Goal: Check status

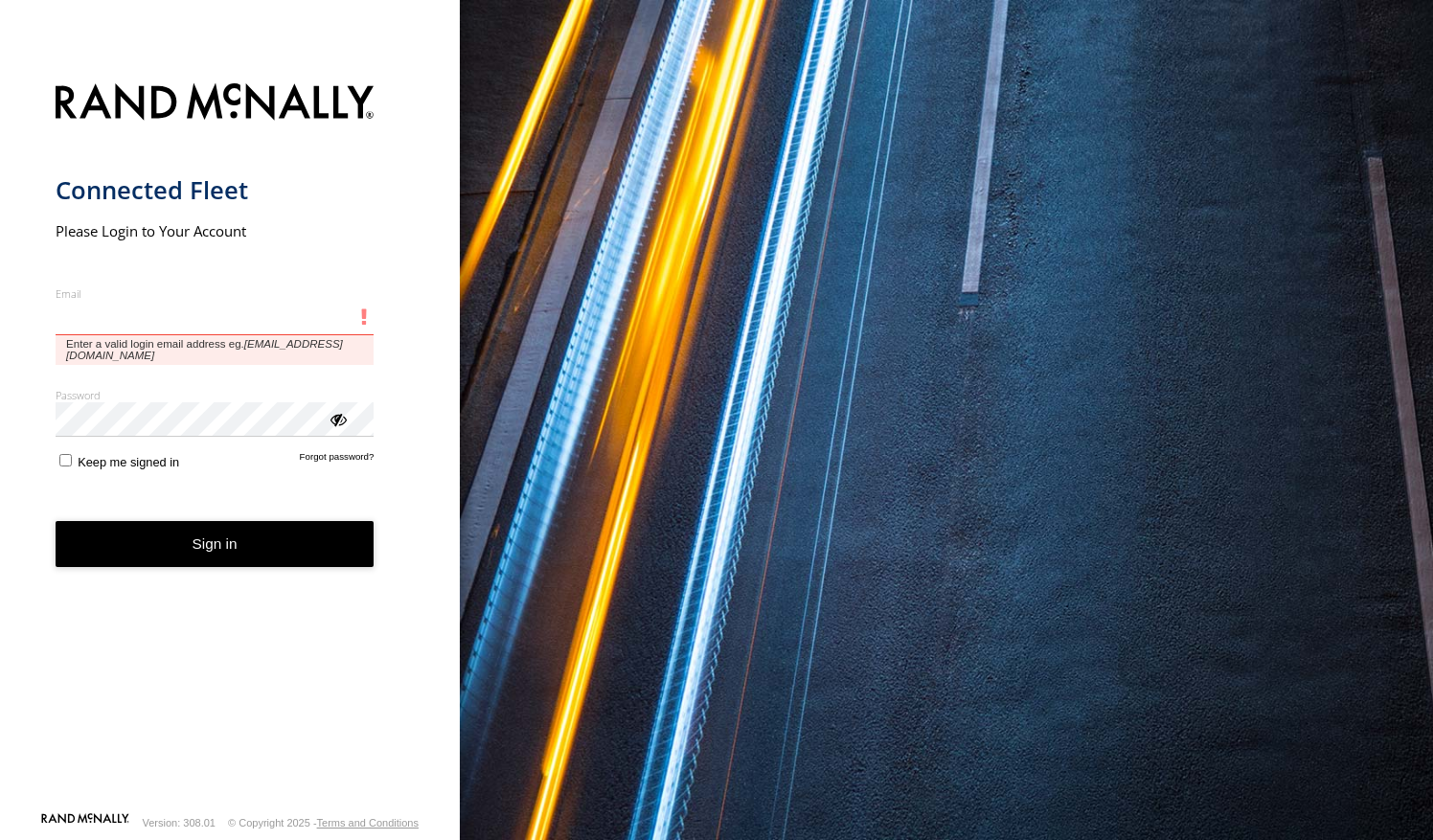
type input "**********"
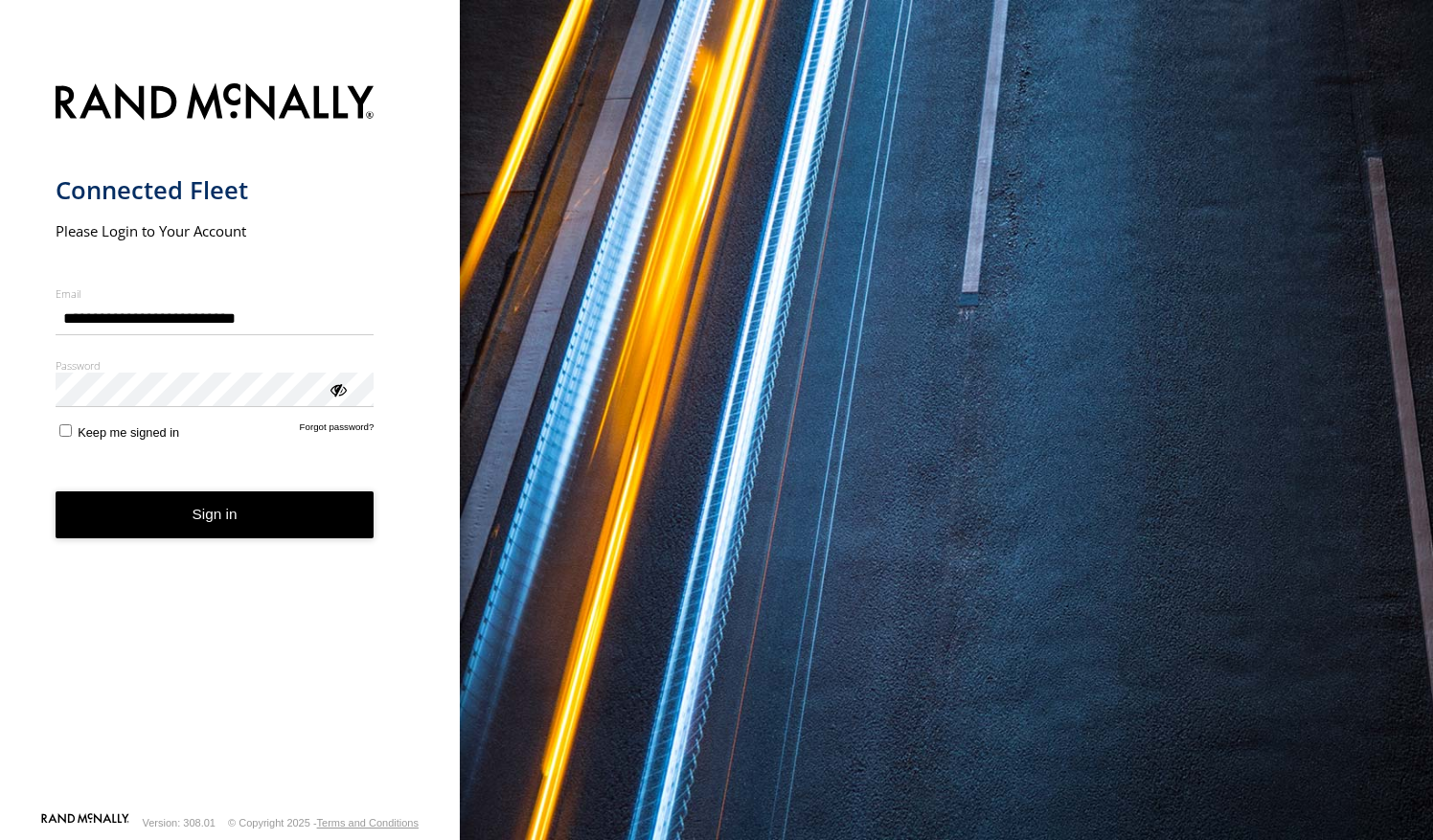
click at [257, 523] on button "Sign in" at bounding box center [215, 515] width 319 height 47
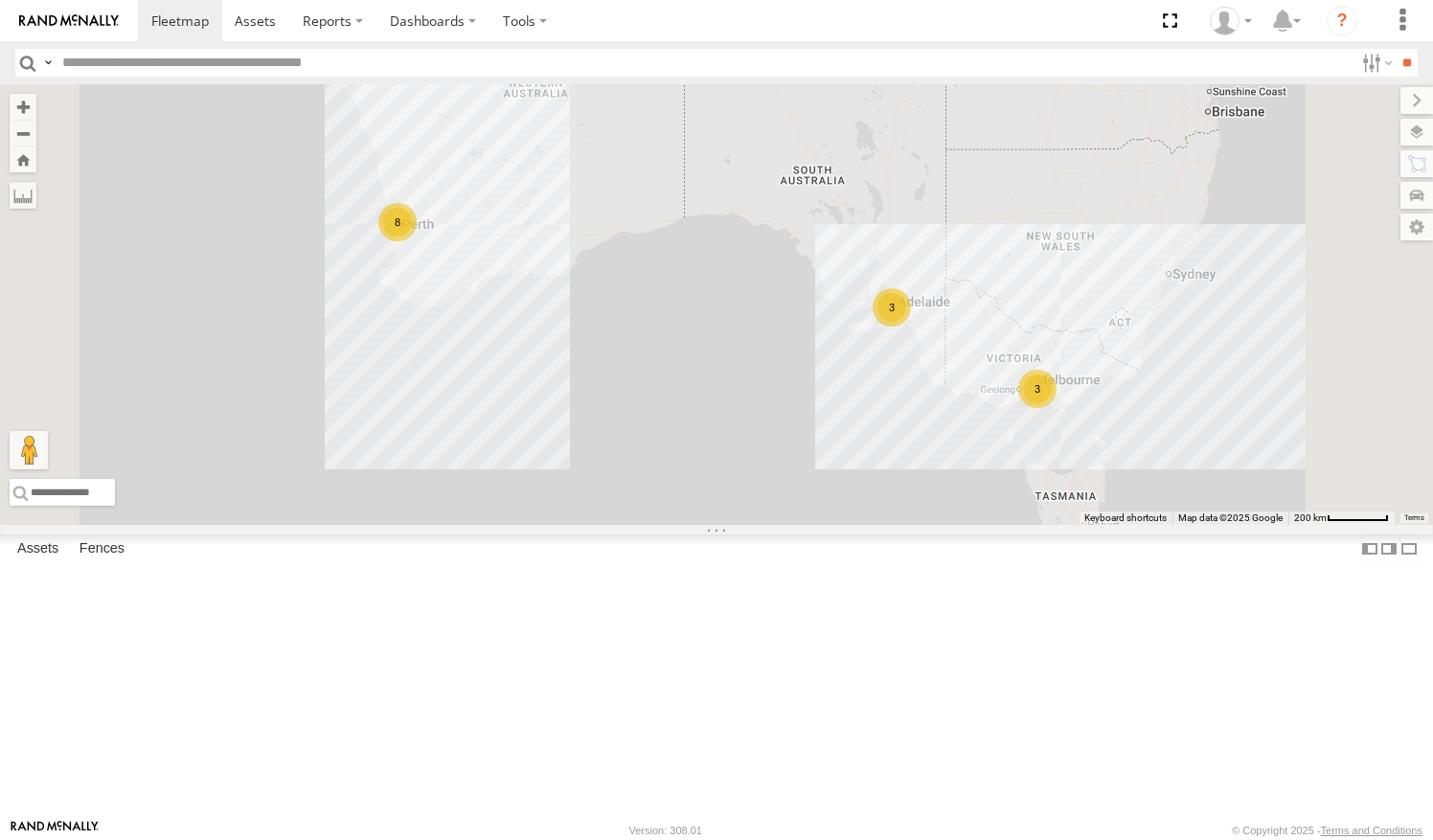
click at [0, 0] on link at bounding box center [0, 0] width 0 height 0
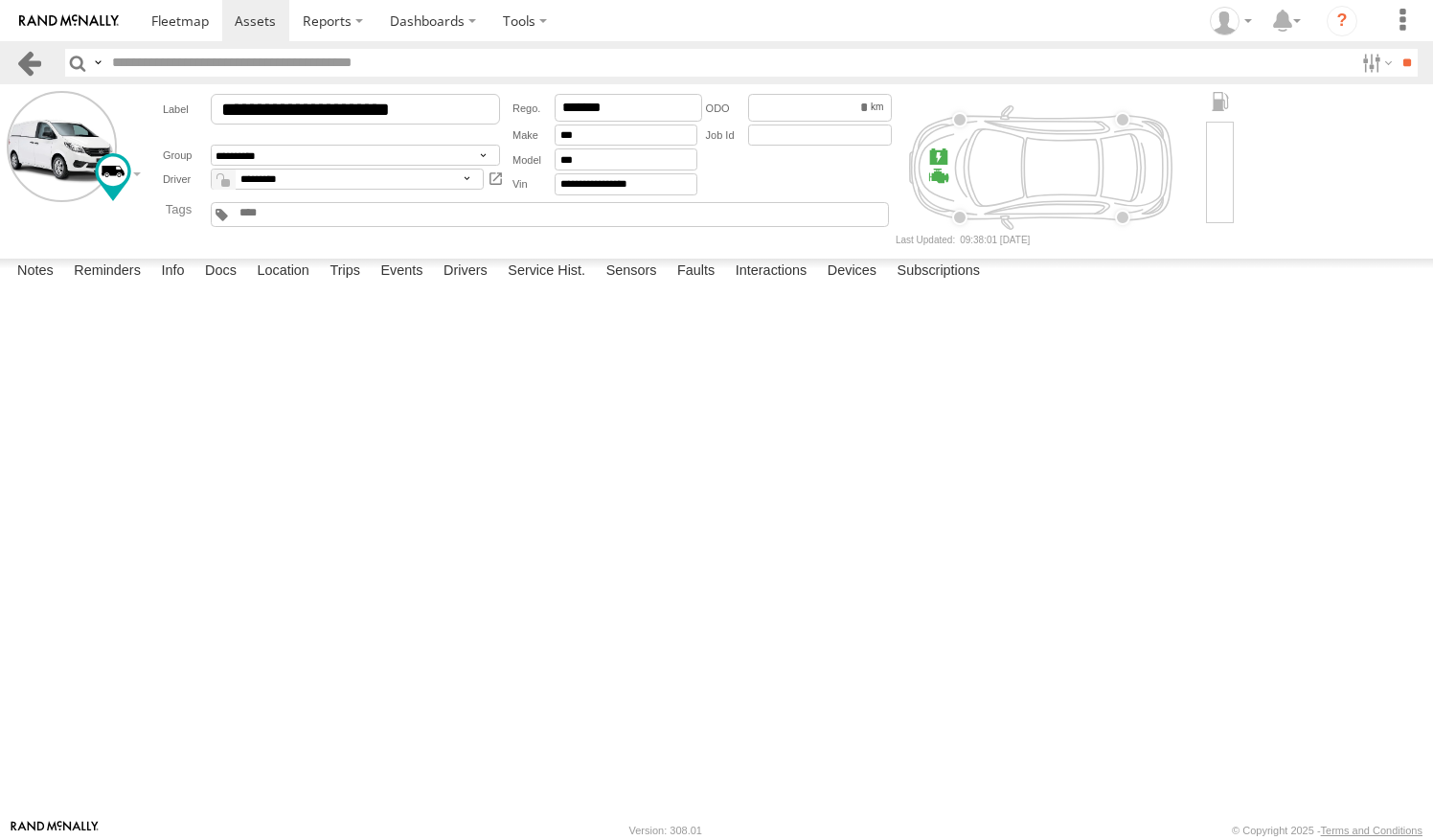
click at [37, 60] on link at bounding box center [29, 63] width 28 height 28
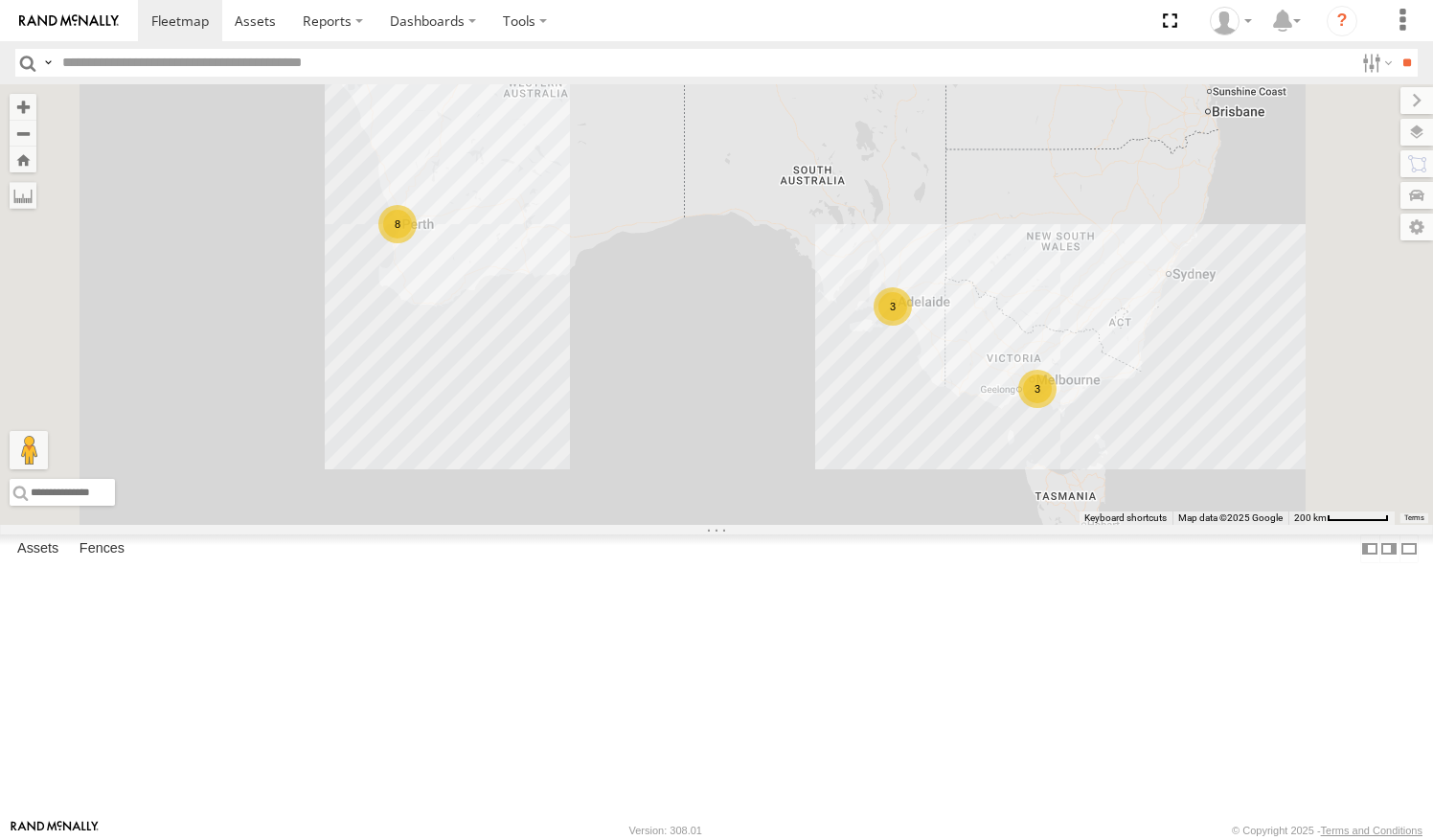
click at [0, 0] on link at bounding box center [0, 0] width 0 height 0
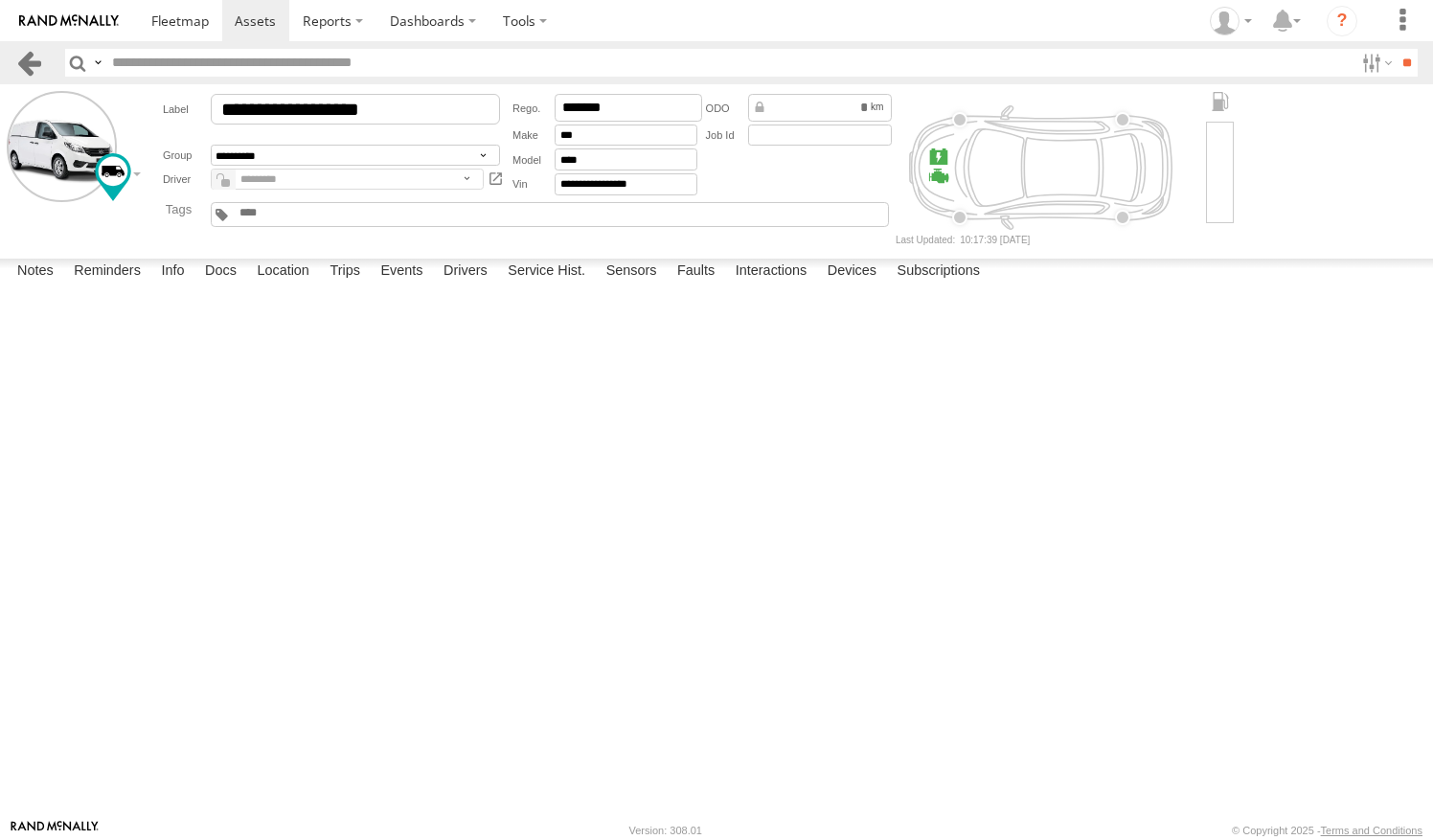
click at [35, 69] on link at bounding box center [29, 63] width 28 height 28
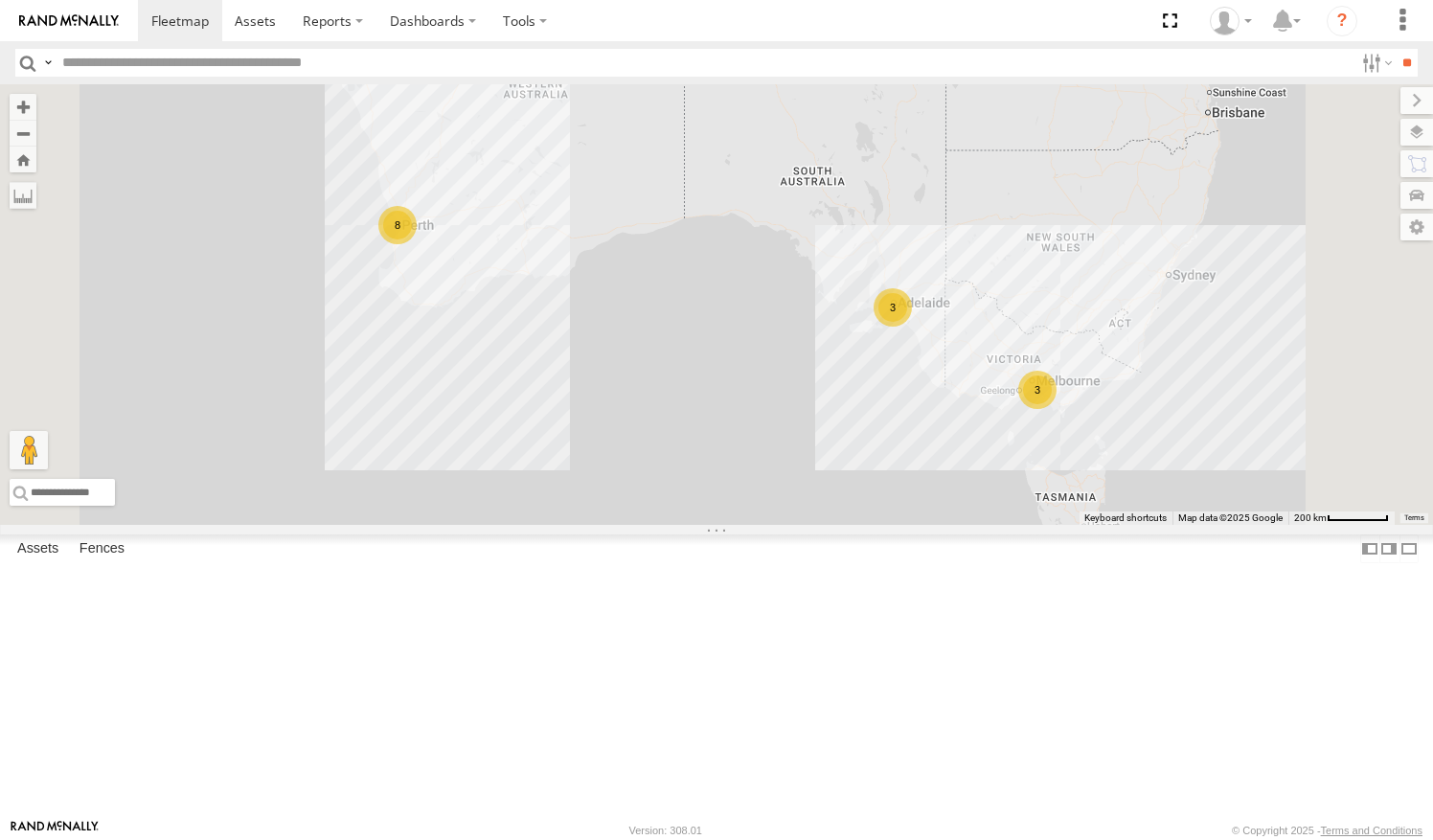
click at [0, 0] on link at bounding box center [0, 0] width 0 height 0
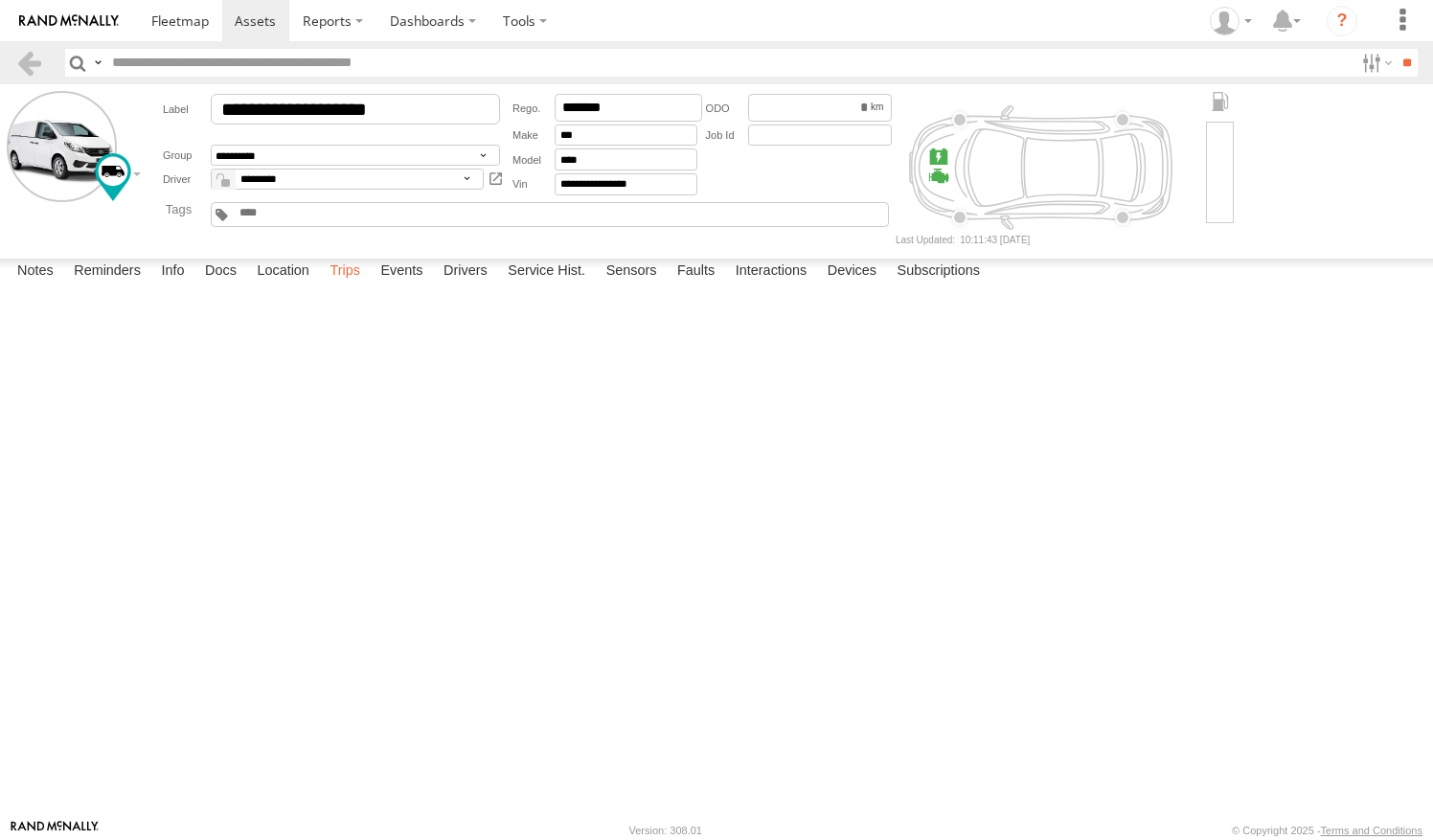
click at [358, 286] on label "Trips" at bounding box center [345, 272] width 50 height 27
click at [29, 52] on link at bounding box center [29, 63] width 28 height 28
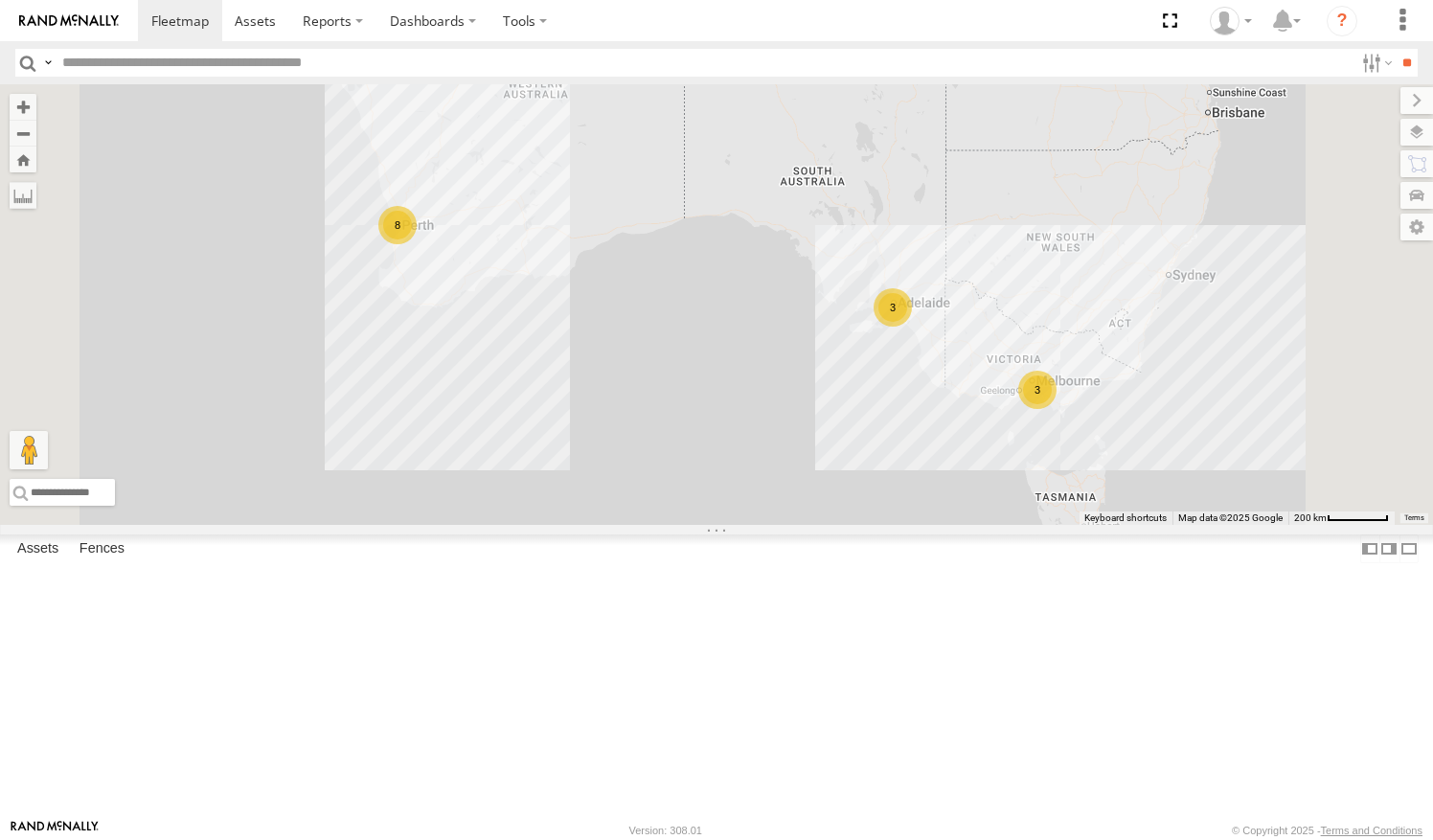
click at [0, 0] on link at bounding box center [0, 0] width 0 height 0
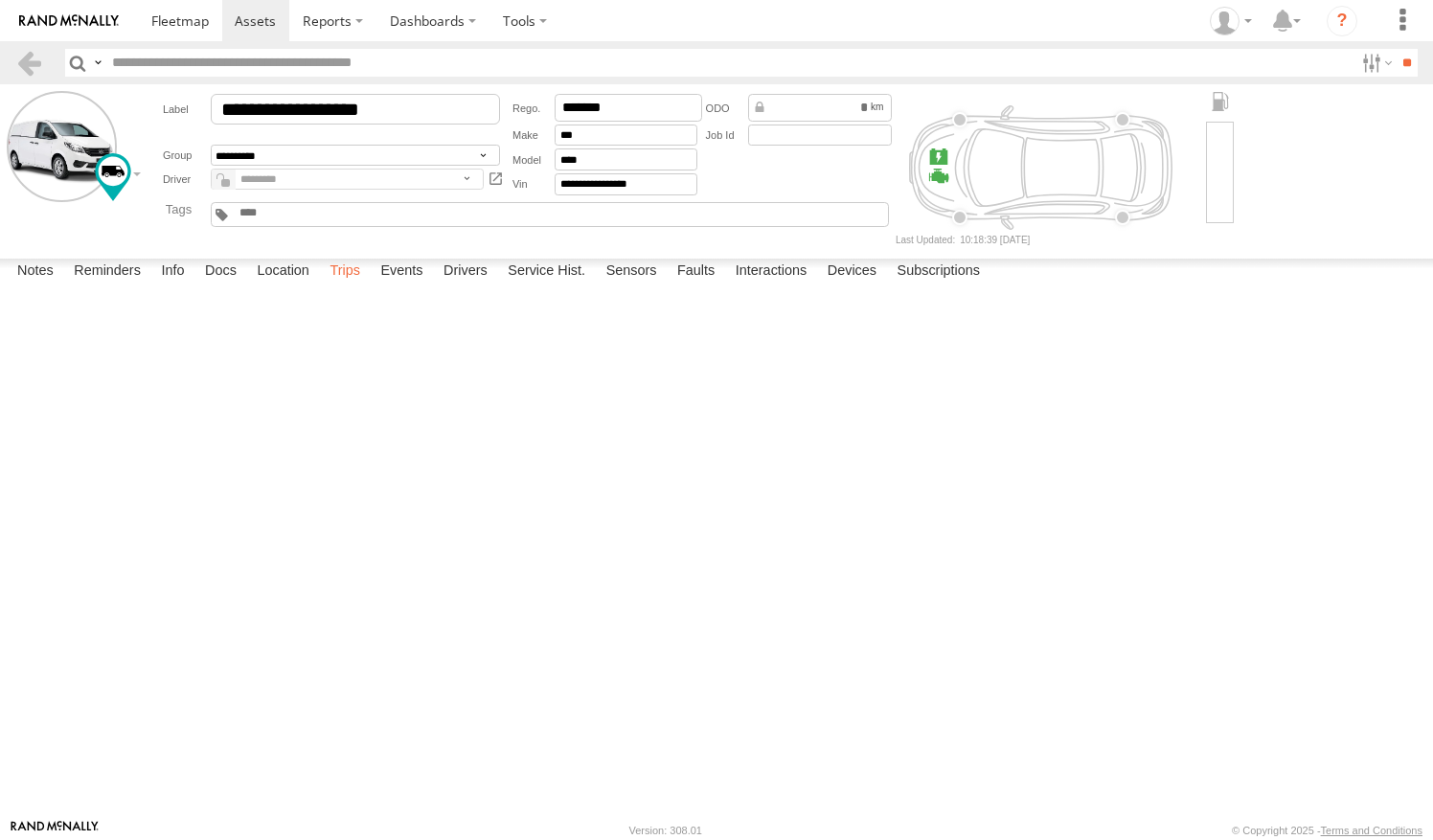
click at [354, 286] on label "Trips" at bounding box center [345, 272] width 50 height 27
click at [31, 62] on link at bounding box center [29, 63] width 28 height 28
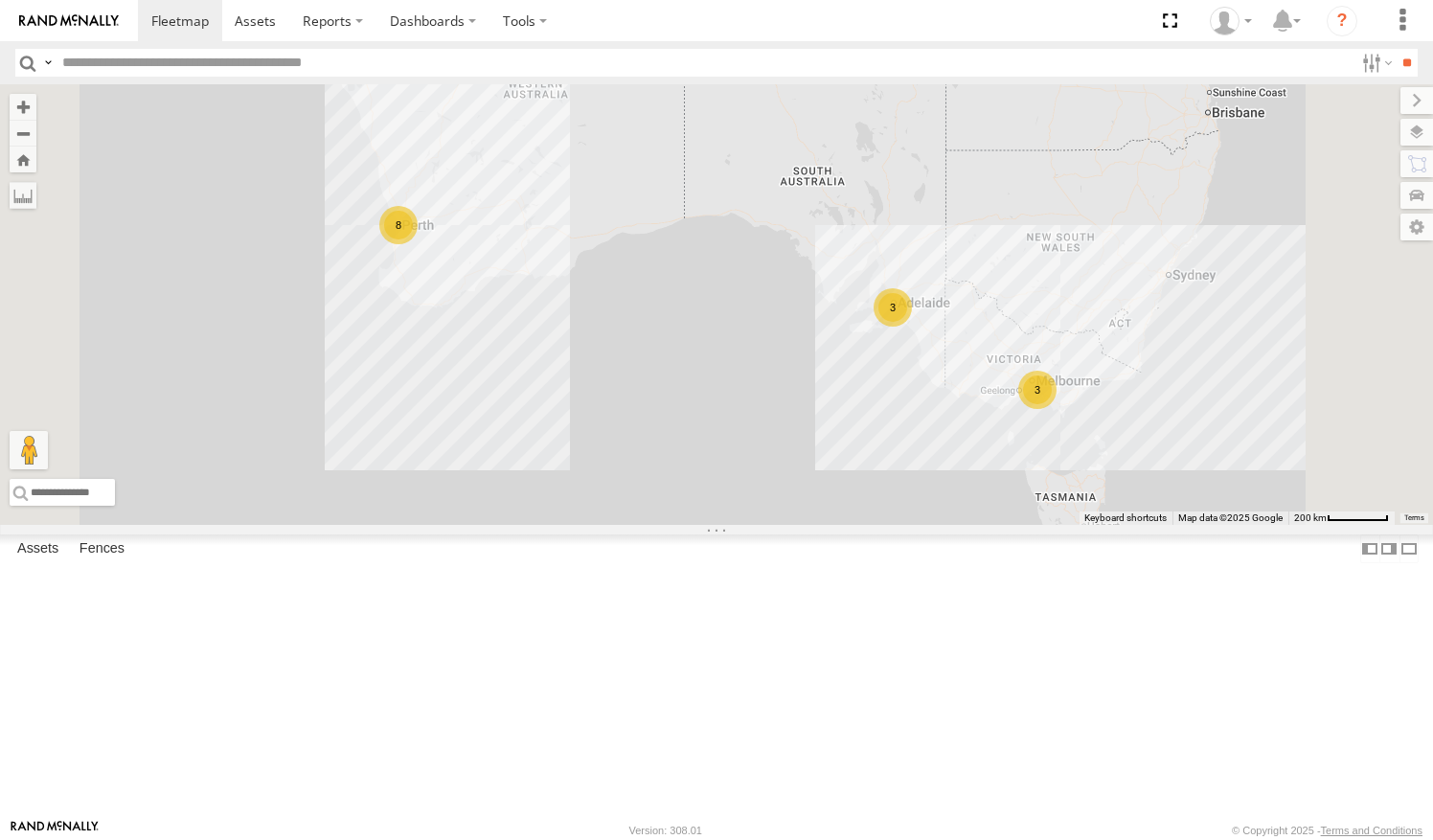
click at [0, 0] on link at bounding box center [0, 0] width 0 height 0
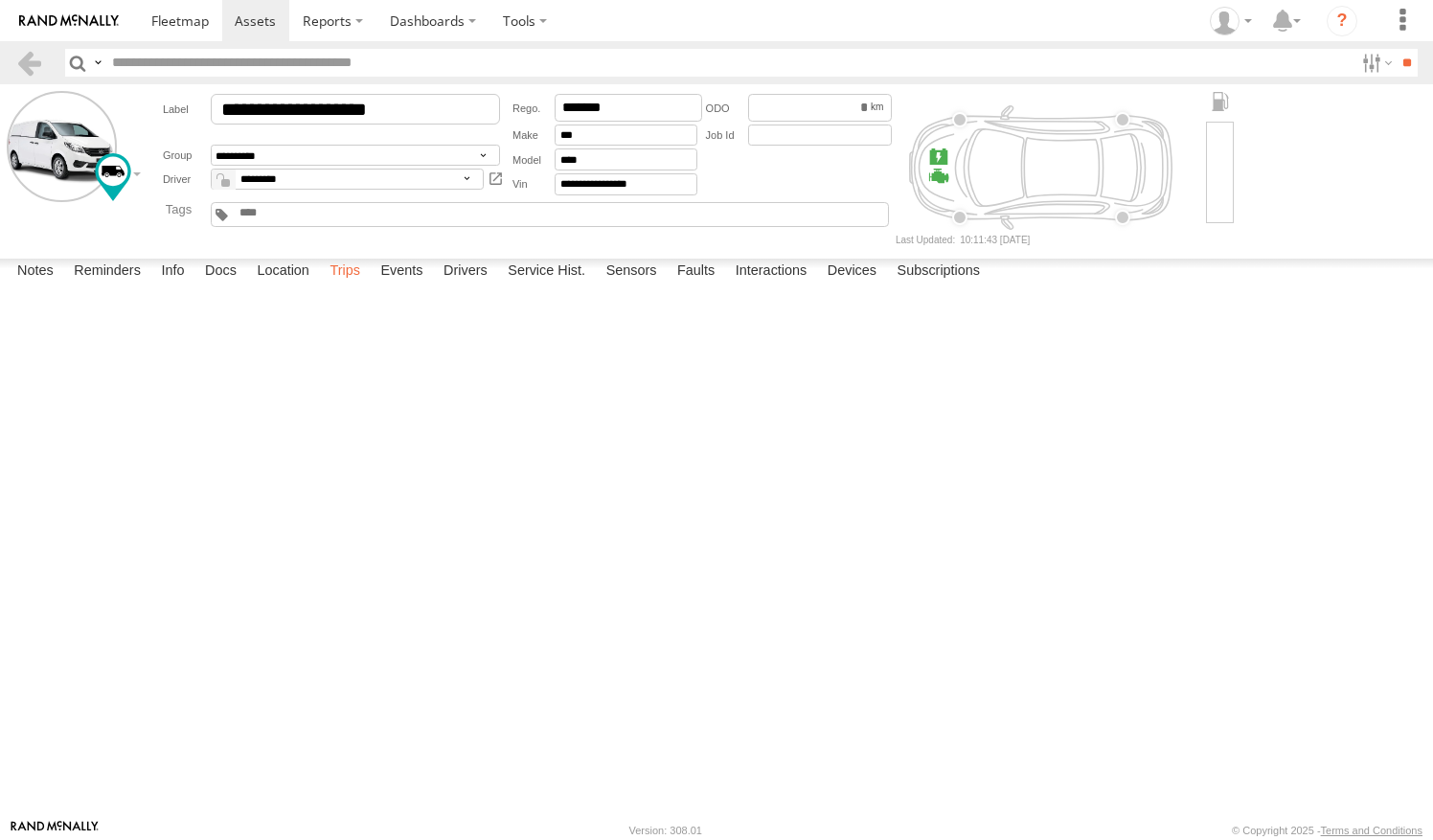
click at [343, 286] on label "Trips" at bounding box center [345, 272] width 50 height 27
click at [21, 72] on link at bounding box center [29, 63] width 28 height 28
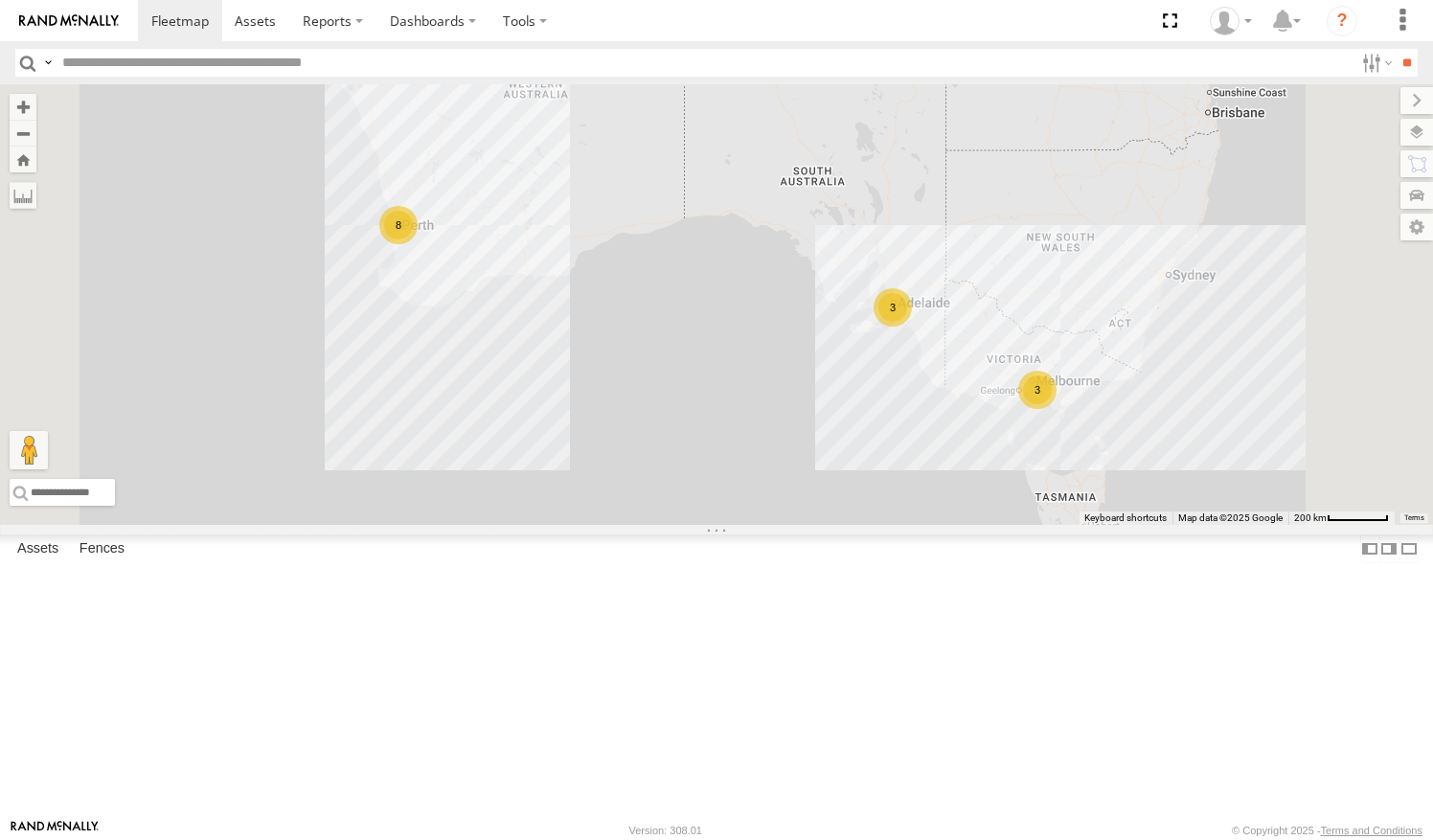
click at [0, 0] on link at bounding box center [0, 0] width 0 height 0
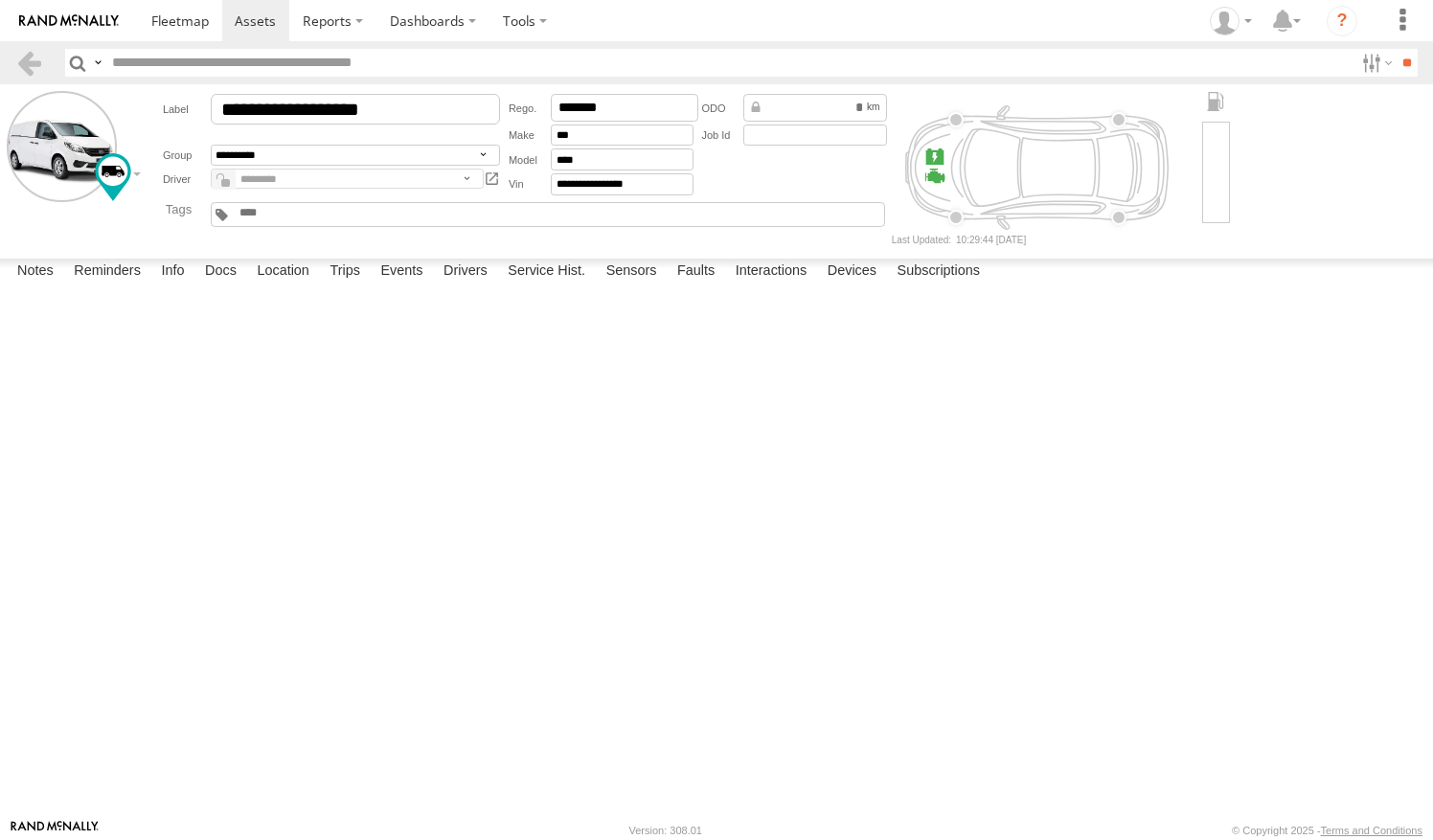
click at [360, 286] on label "Trips" at bounding box center [345, 272] width 50 height 27
